Goal: Understand process/instructions: Learn how to perform a task or action

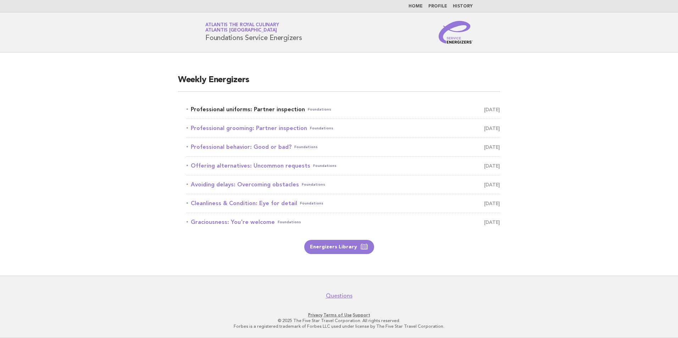
click at [238, 109] on link "Professional uniforms: Partner inspection Foundations October 1" at bounding box center [342, 110] width 313 height 10
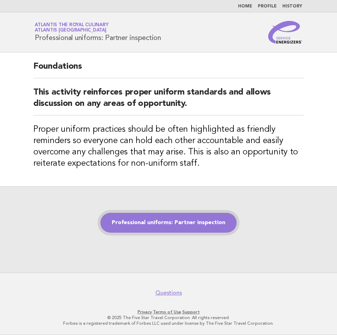
click at [199, 225] on link "Professional uniforms: Partner inspection" at bounding box center [168, 223] width 136 height 20
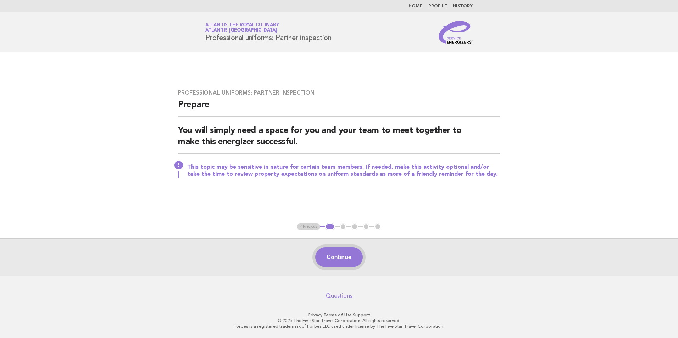
click at [350, 257] on button "Continue" at bounding box center [338, 257] width 47 height 20
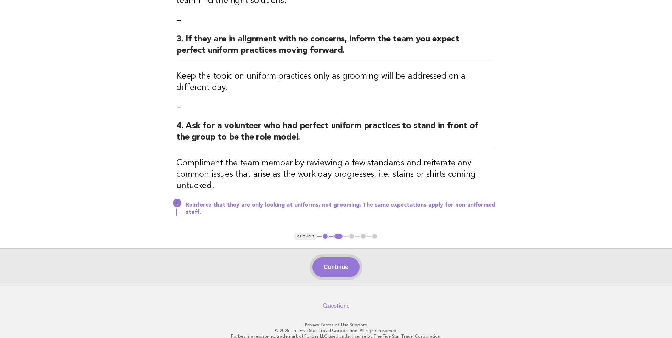
click at [342, 266] on button "Continue" at bounding box center [336, 267] width 47 height 20
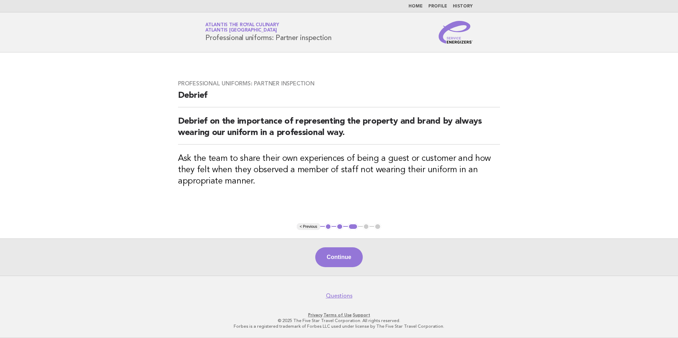
click at [342, 255] on button "Continue" at bounding box center [338, 257] width 47 height 20
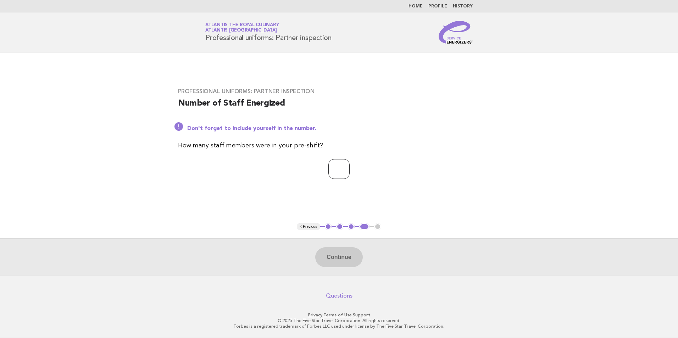
click at [343, 168] on input "number" at bounding box center [338, 169] width 21 height 20
type input "*"
click at [338, 259] on button "Continue" at bounding box center [338, 257] width 47 height 20
